Goal: Task Accomplishment & Management: Manage account settings

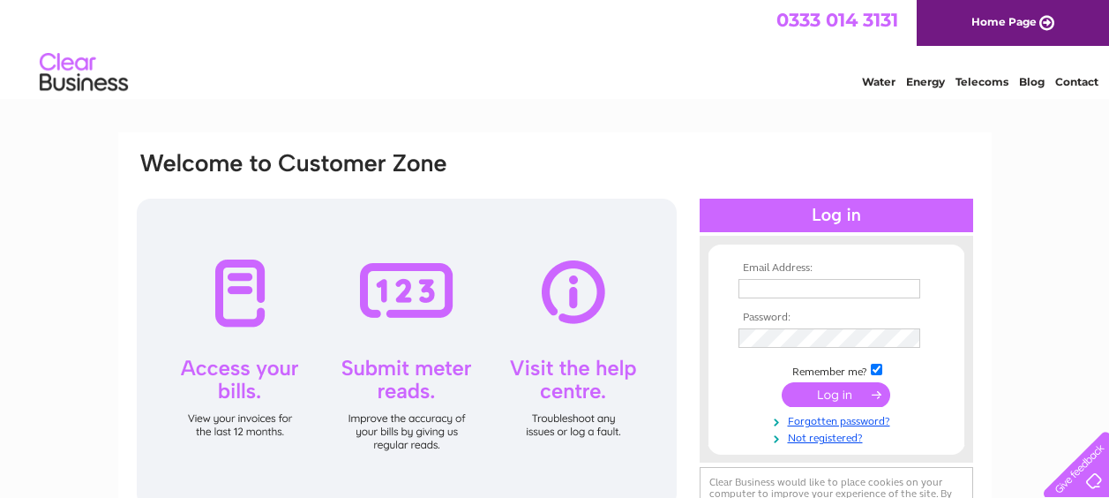
type input "info@woolleysinternetpharmacy.co.uk"
click at [837, 398] on input "submit" at bounding box center [836, 394] width 109 height 25
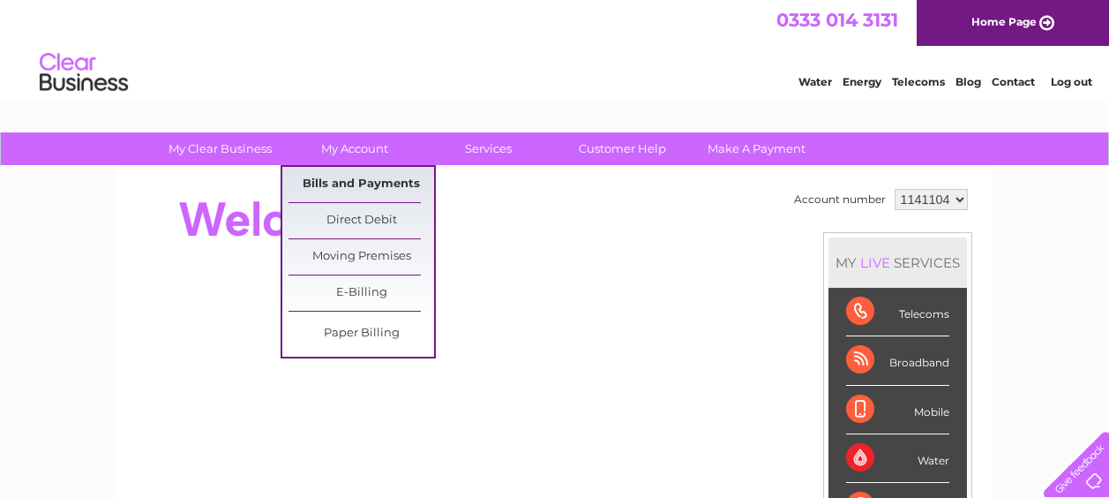
click at [355, 182] on link "Bills and Payments" at bounding box center [362, 184] width 146 height 35
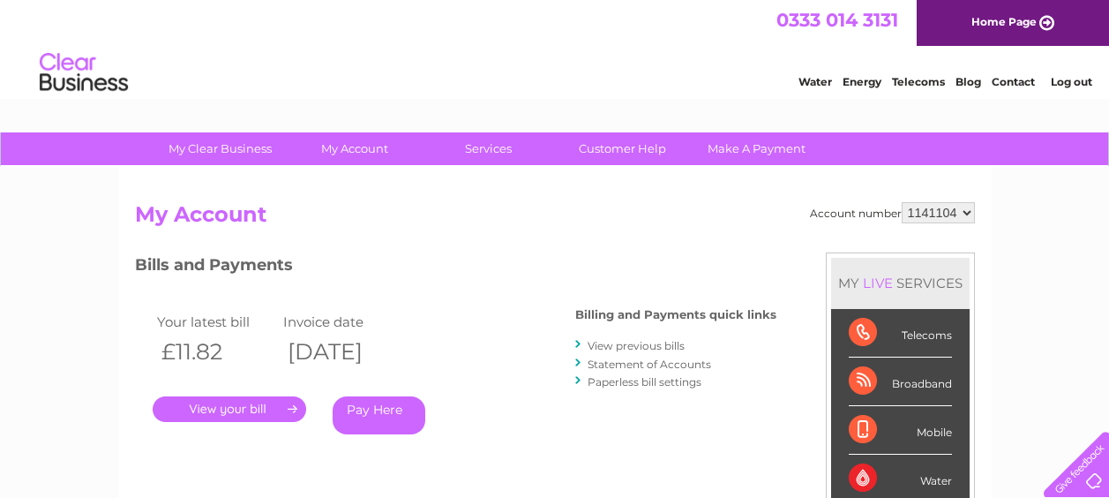
scroll to position [265, 0]
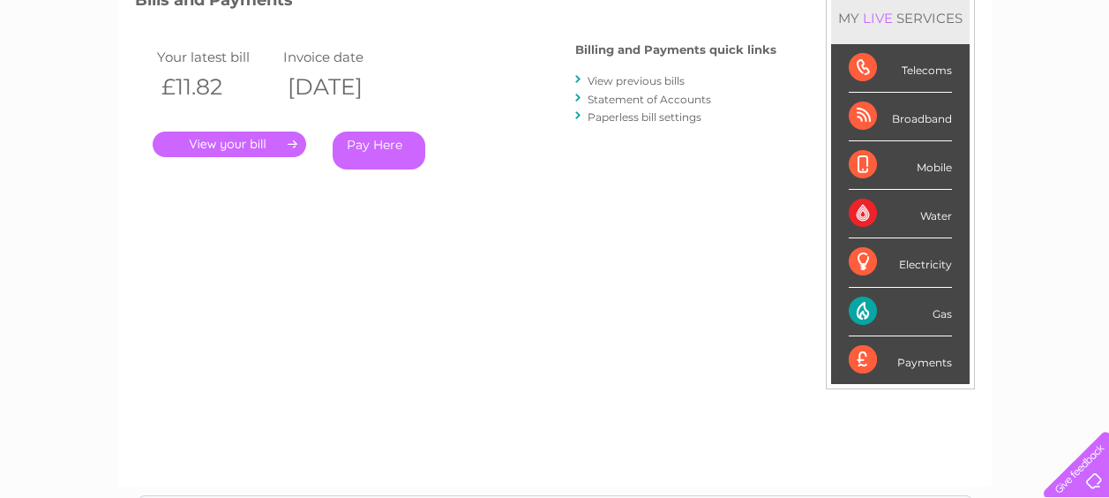
click at [633, 100] on link "Statement of Accounts" at bounding box center [650, 99] width 124 height 13
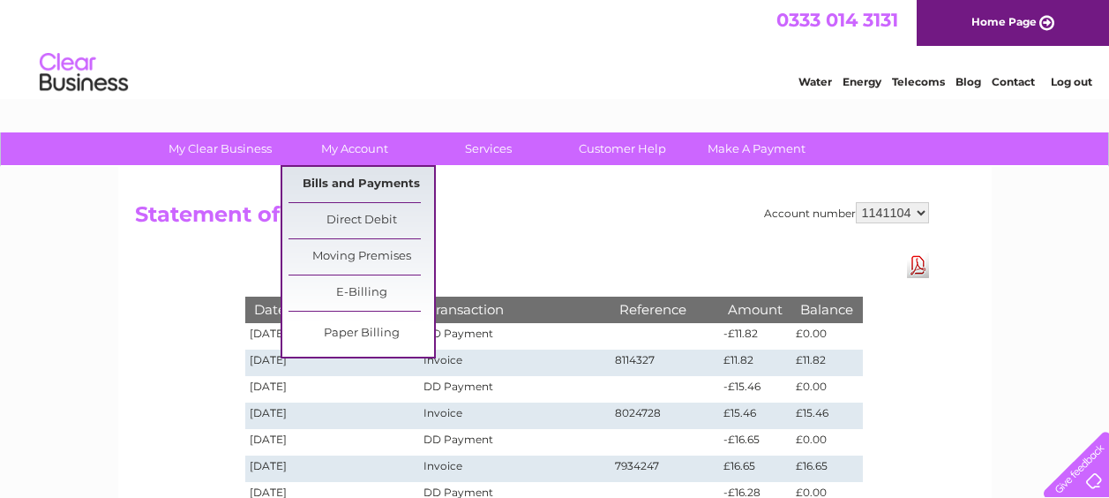
click at [332, 179] on link "Bills and Payments" at bounding box center [362, 184] width 146 height 35
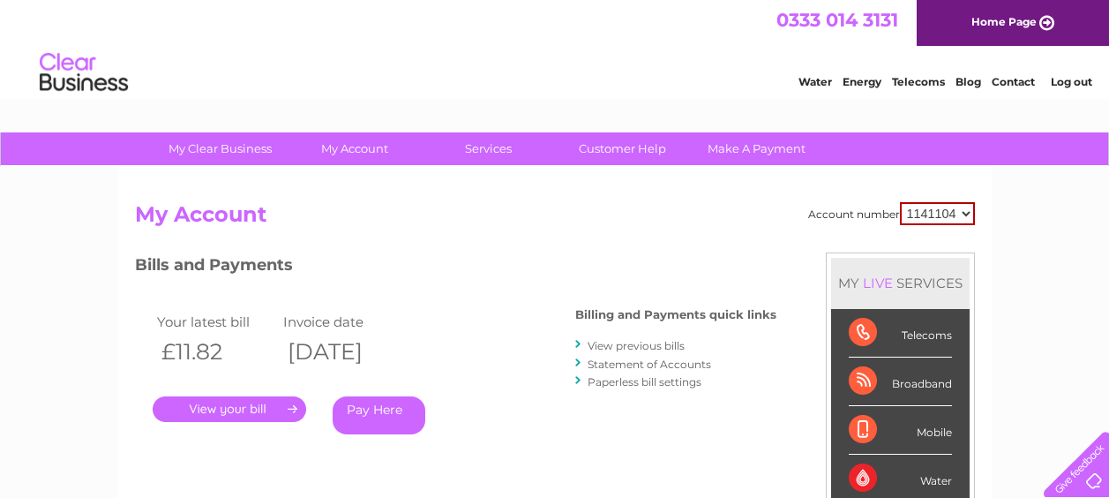
click at [210, 406] on link "." at bounding box center [230, 409] width 154 height 26
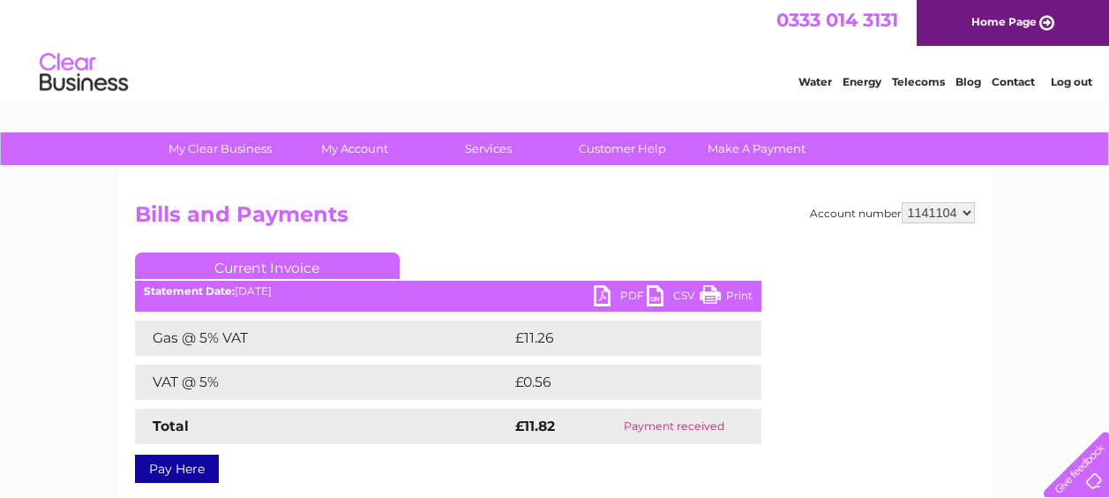
click at [621, 294] on link "PDF" at bounding box center [620, 298] width 53 height 26
